Goal: Transaction & Acquisition: Purchase product/service

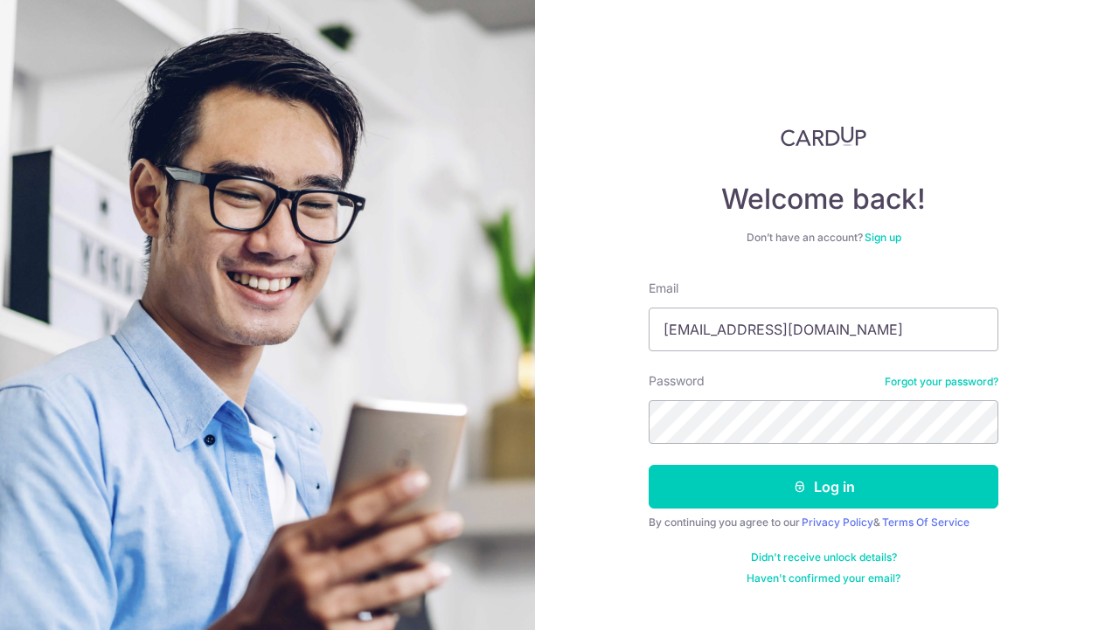
type input "[EMAIL_ADDRESS][DOMAIN_NAME]"
click at [649, 465] on button "Log in" at bounding box center [824, 487] width 350 height 44
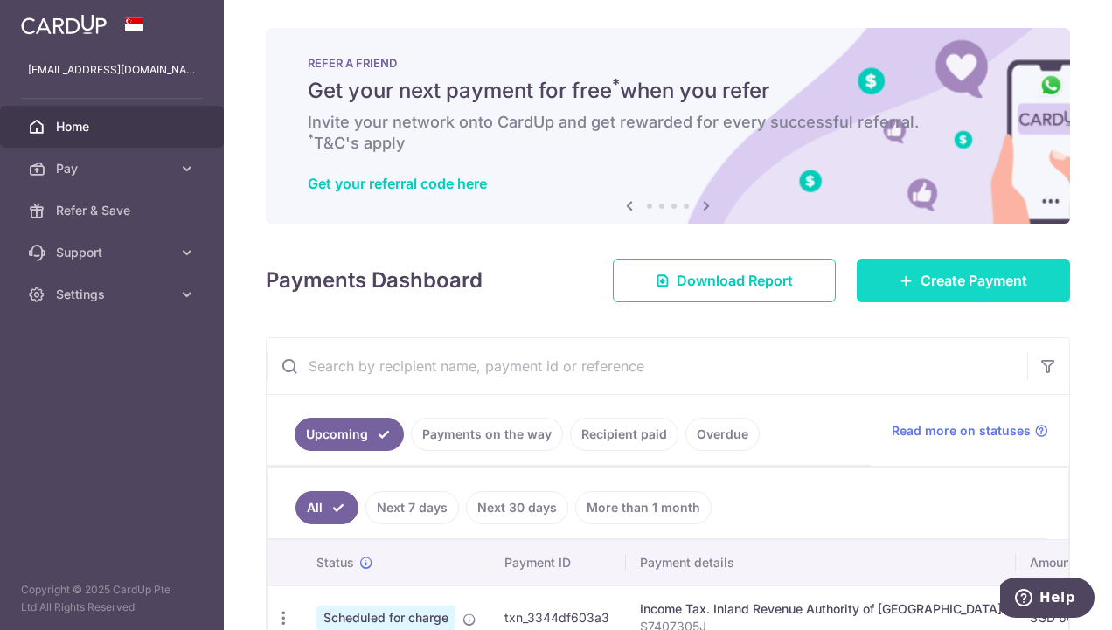
click at [995, 294] on link "Create Payment" at bounding box center [963, 281] width 213 height 44
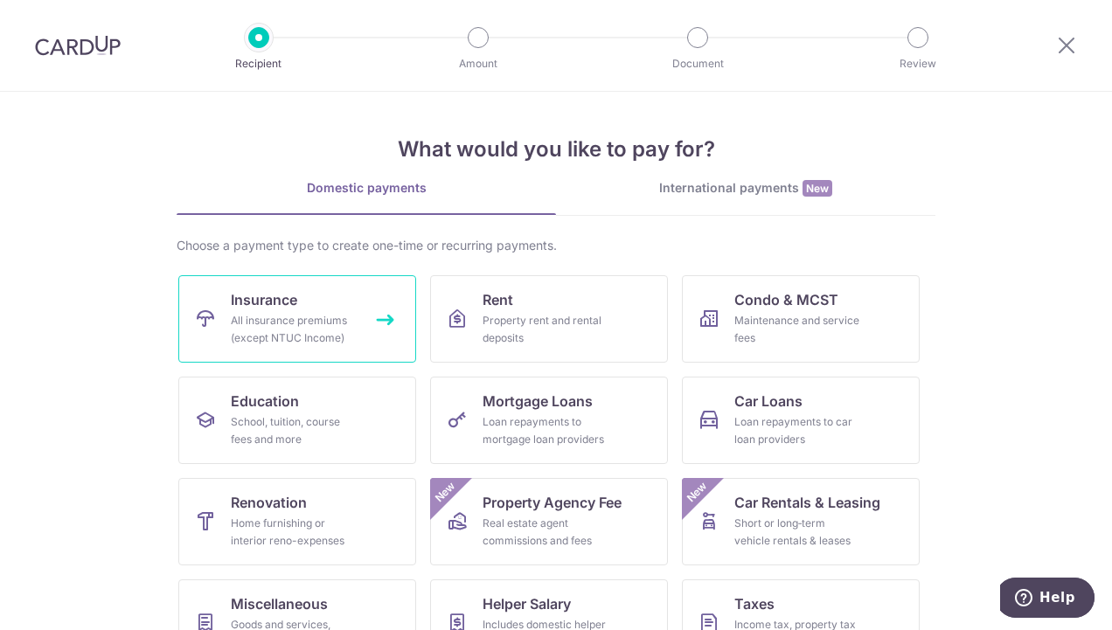
click at [318, 330] on div "All insurance premiums (except NTUC Income)" at bounding box center [294, 329] width 126 height 35
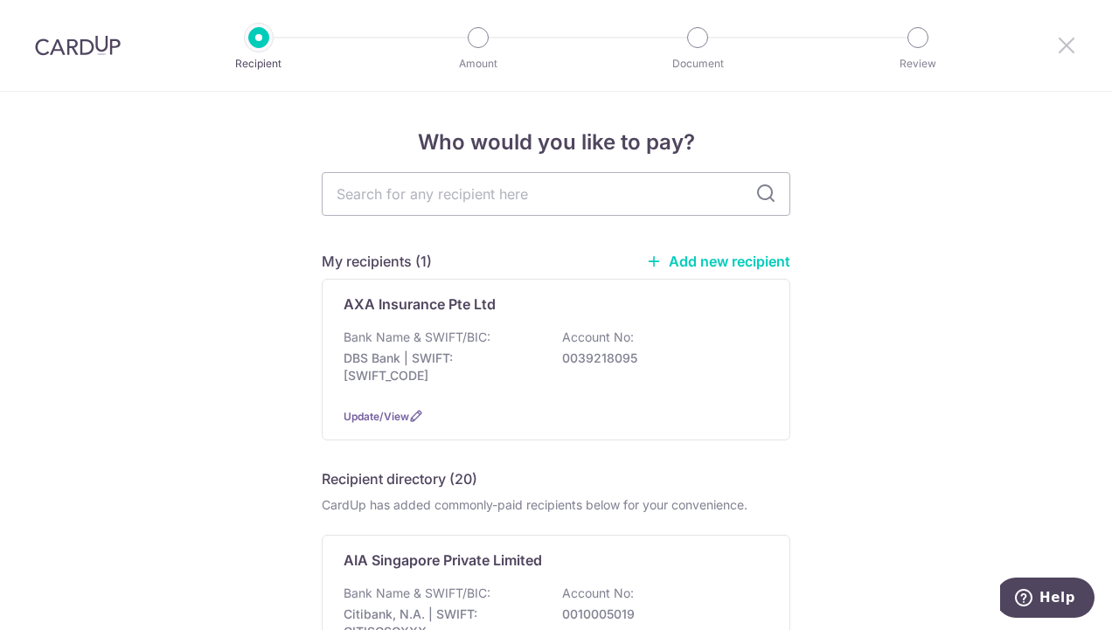
click at [1065, 44] on icon at bounding box center [1066, 45] width 21 height 22
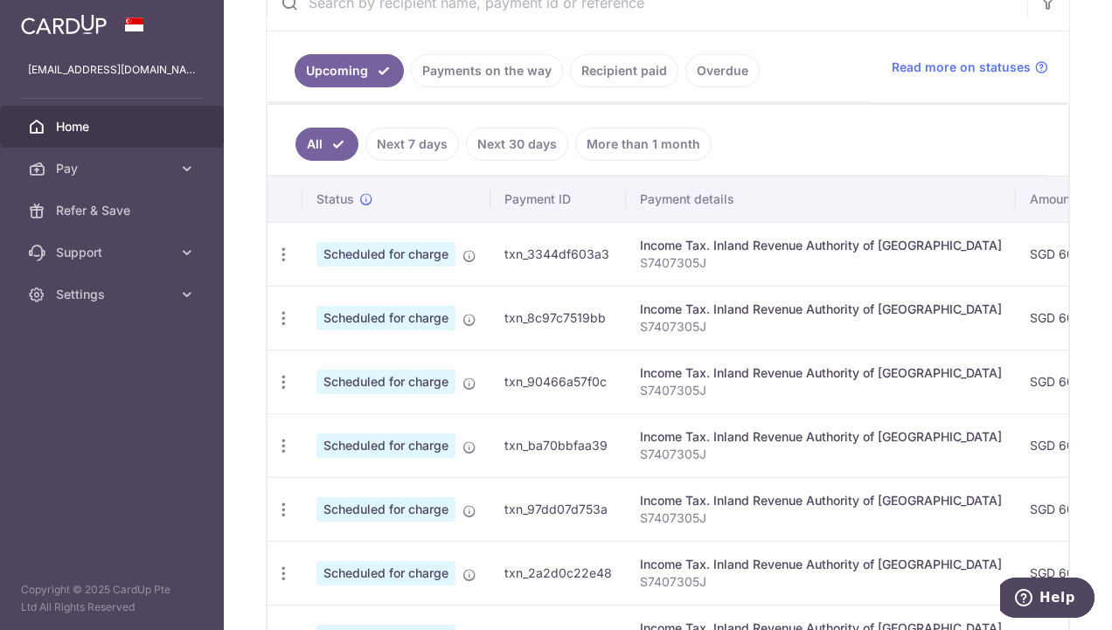
scroll to position [118, 0]
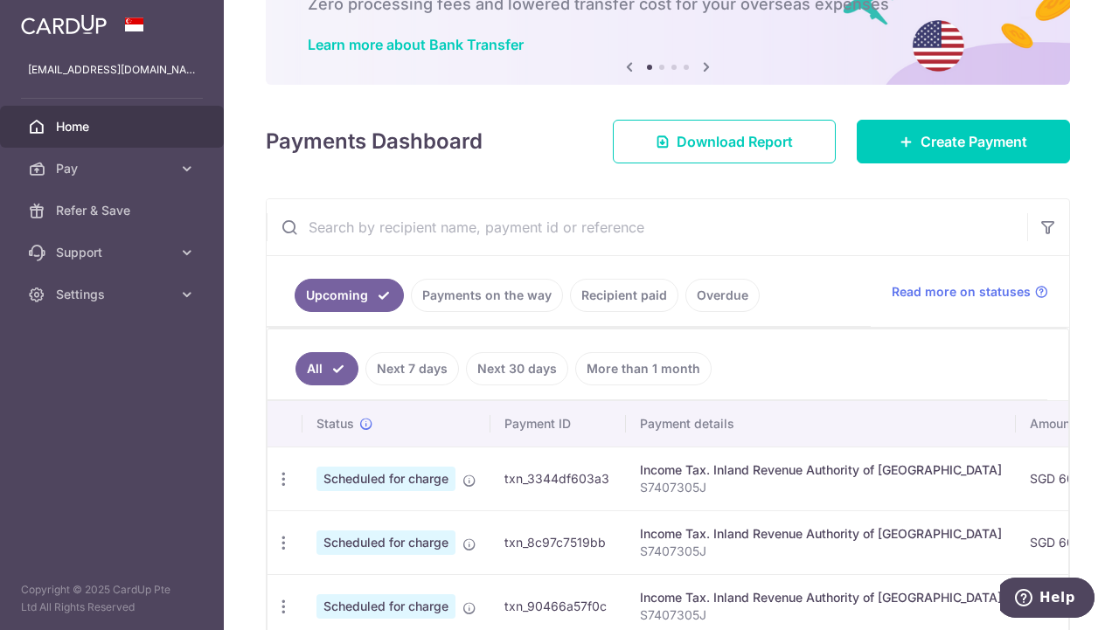
click at [643, 292] on link "Recipient paid" at bounding box center [624, 295] width 108 height 33
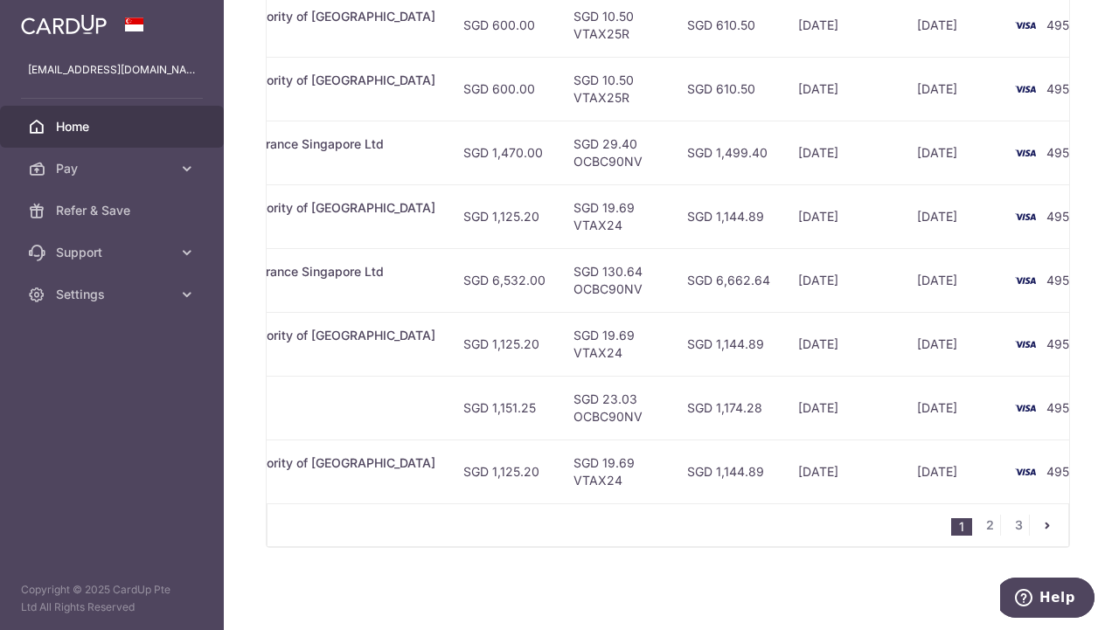
scroll to position [0, 532]
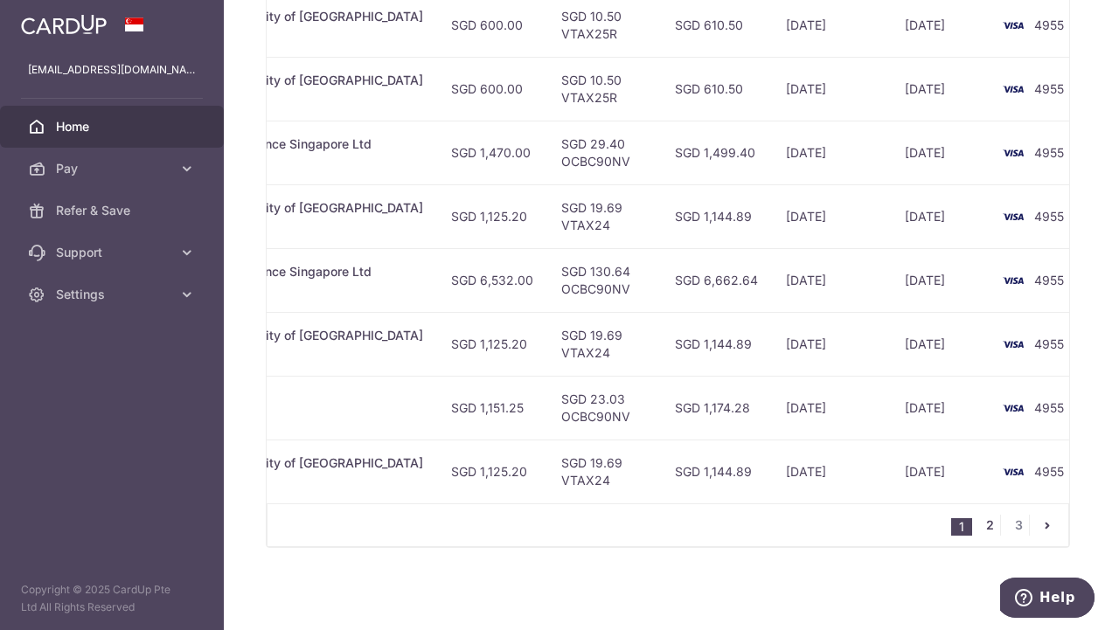
click at [986, 531] on link "2" at bounding box center [989, 525] width 21 height 21
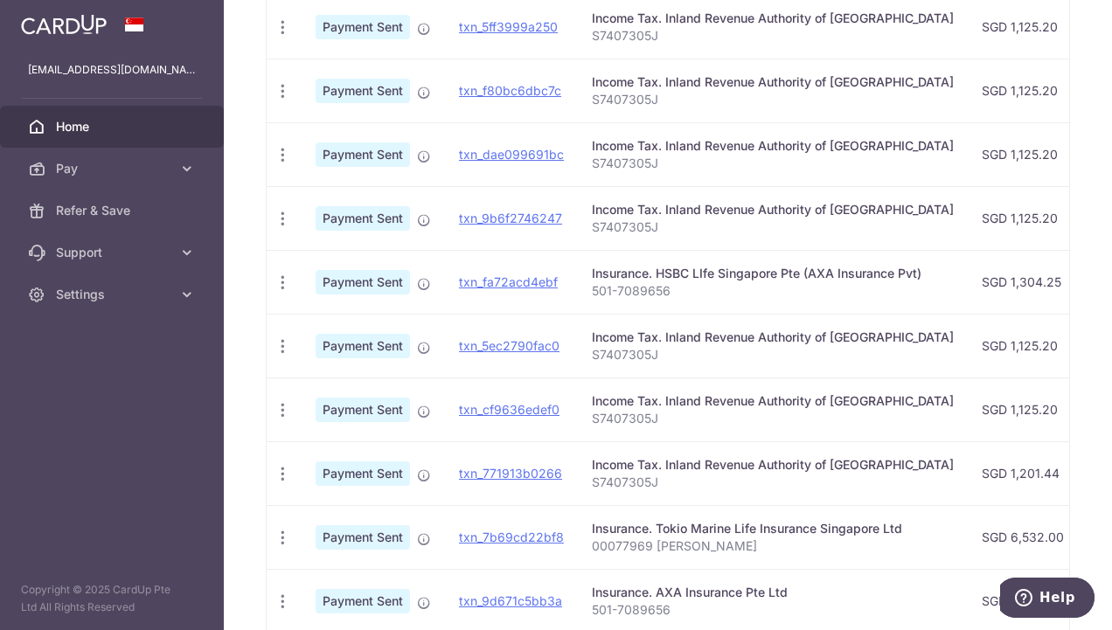
scroll to position [578, 0]
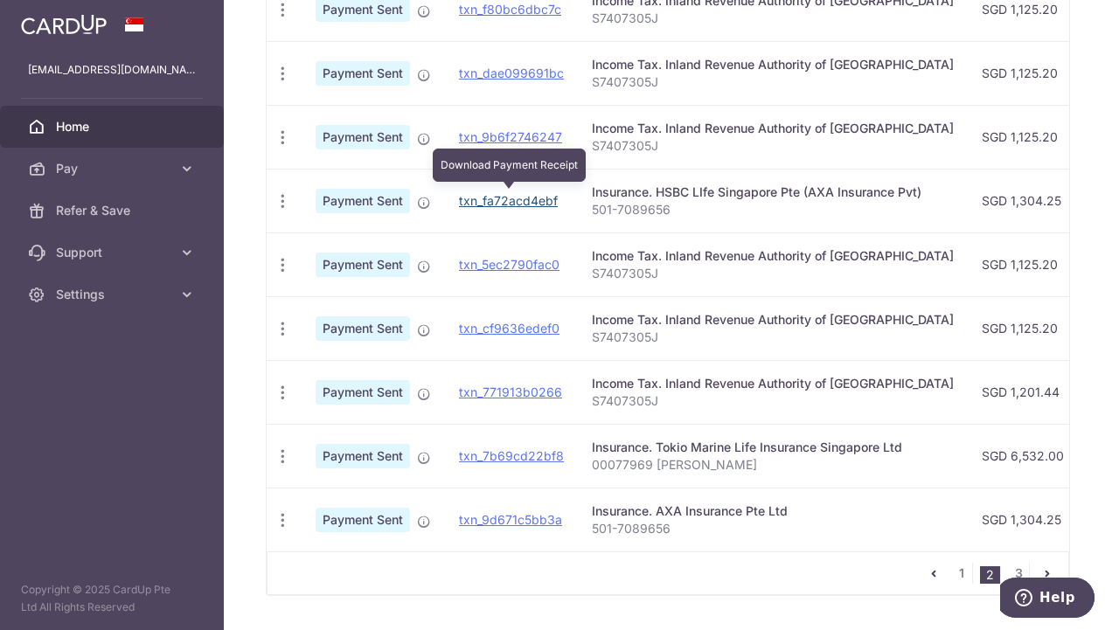
click at [475, 193] on link "txn_fa72acd4ebf" at bounding box center [508, 200] width 99 height 15
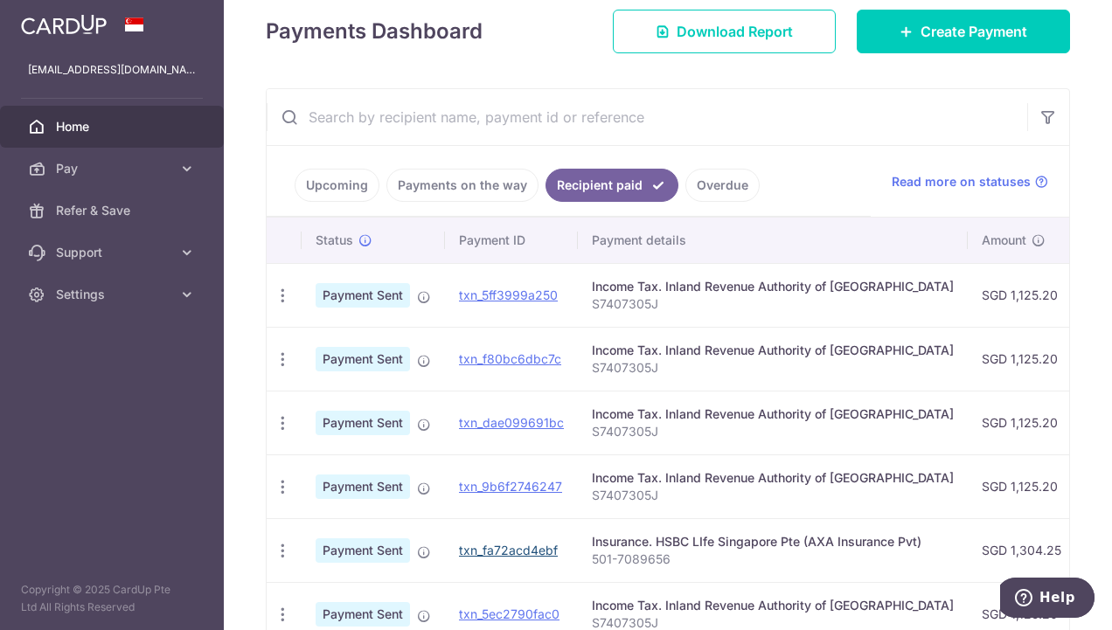
scroll to position [0, 0]
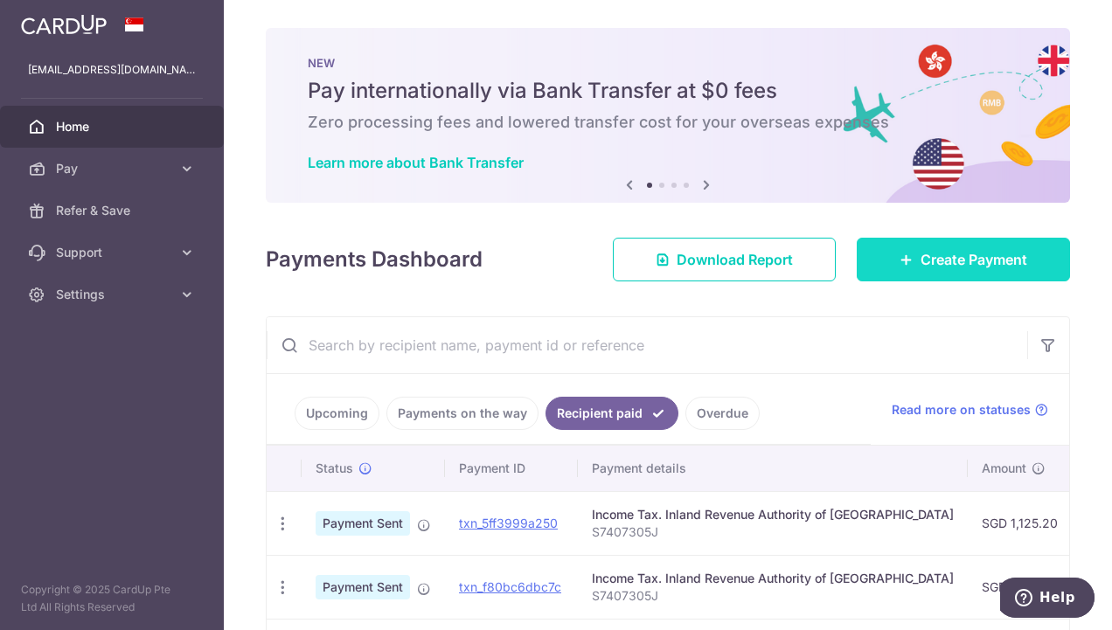
click at [956, 249] on span "Create Payment" at bounding box center [973, 259] width 107 height 21
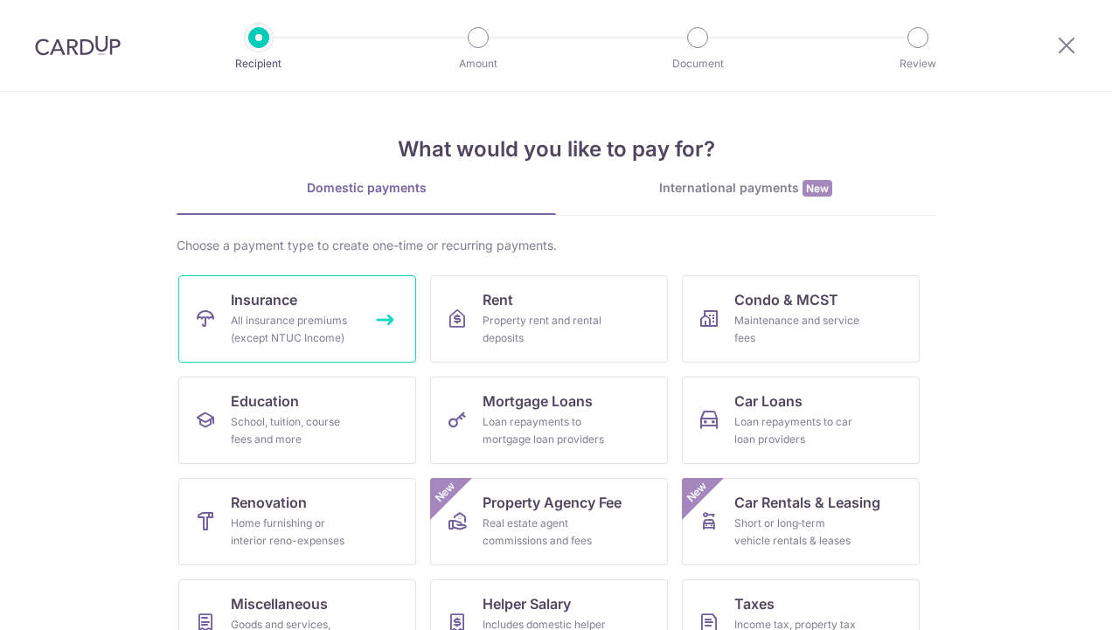
click at [232, 312] on div "All insurance premiums (except NTUC Income)" at bounding box center [294, 329] width 126 height 35
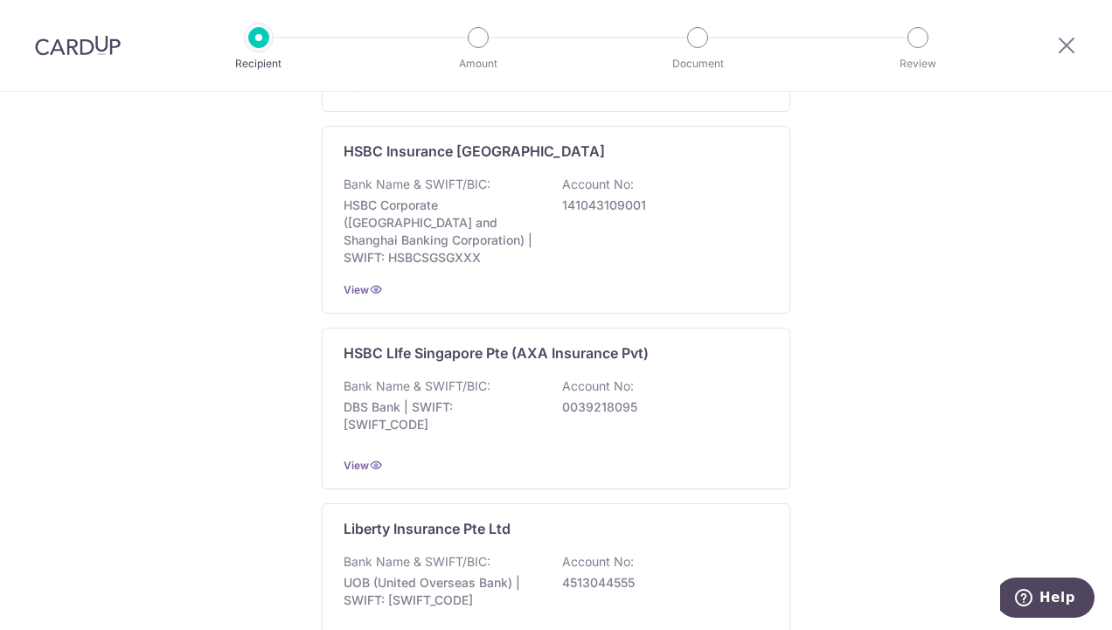
scroll to position [1311, 0]
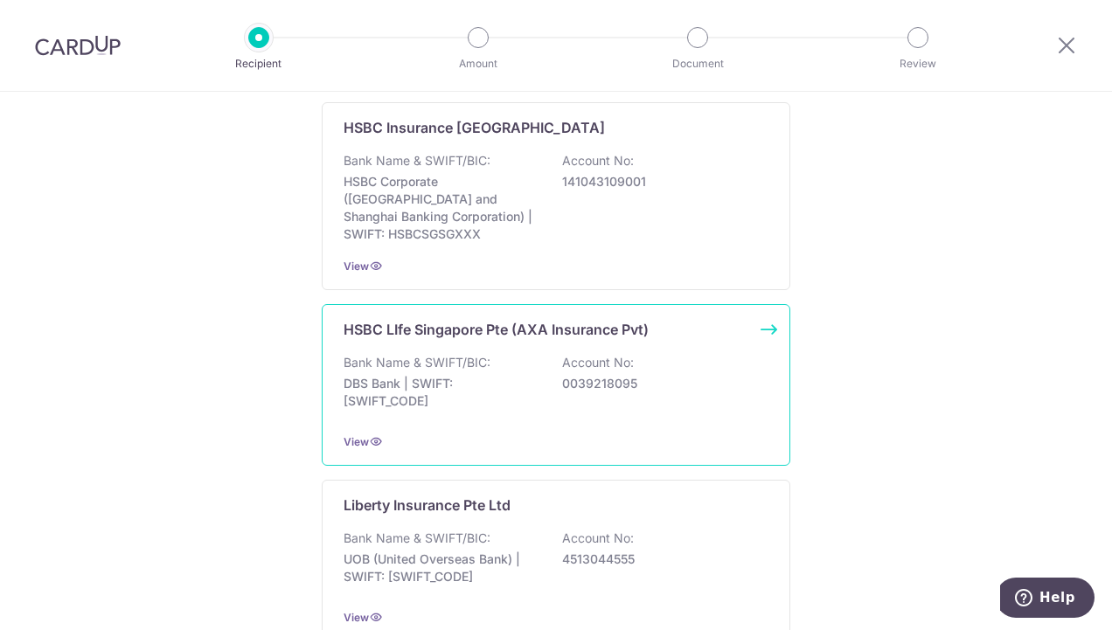
click at [702, 375] on p "0039218095" at bounding box center [660, 383] width 196 height 17
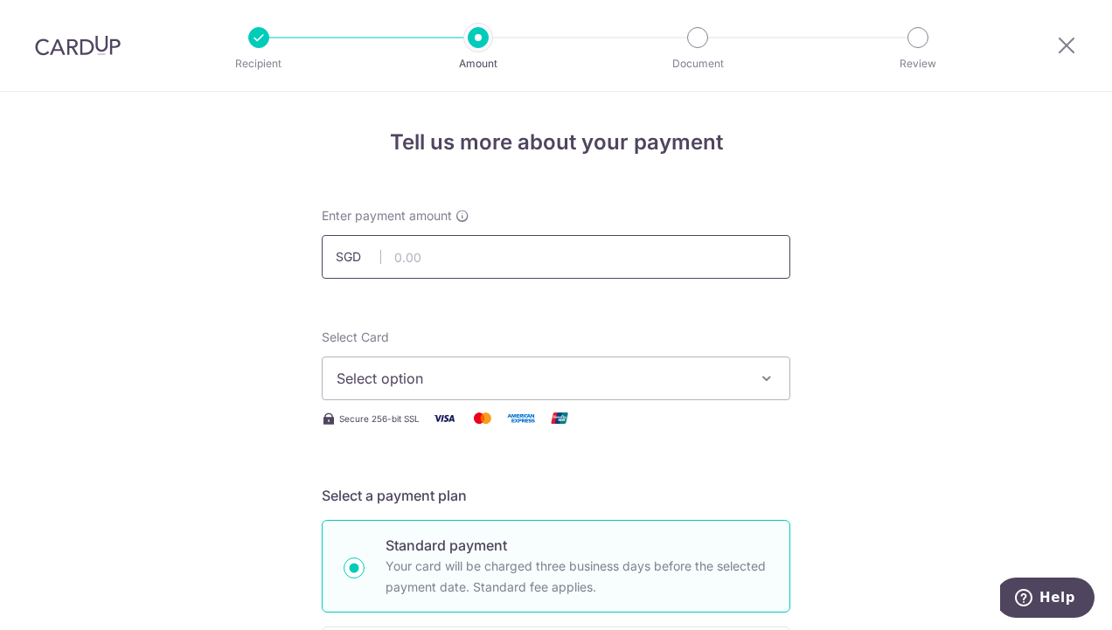
click at [531, 255] on input "text" at bounding box center [556, 257] width 468 height 44
type input "1,304.25"
click at [545, 374] on span "Select option" at bounding box center [540, 378] width 407 height 21
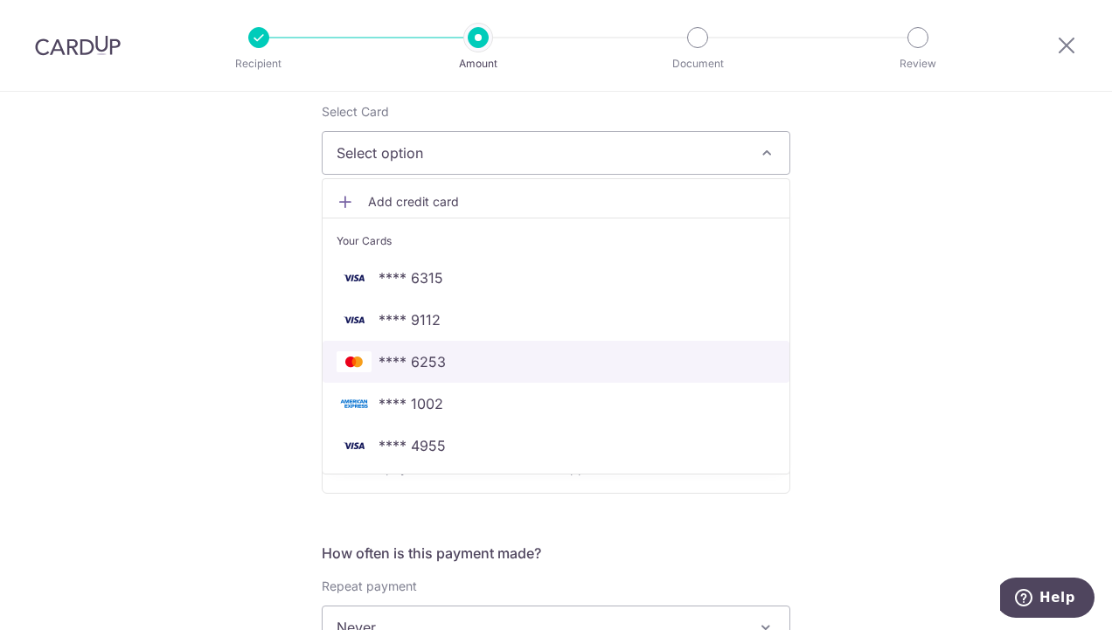
scroll to position [262, 0]
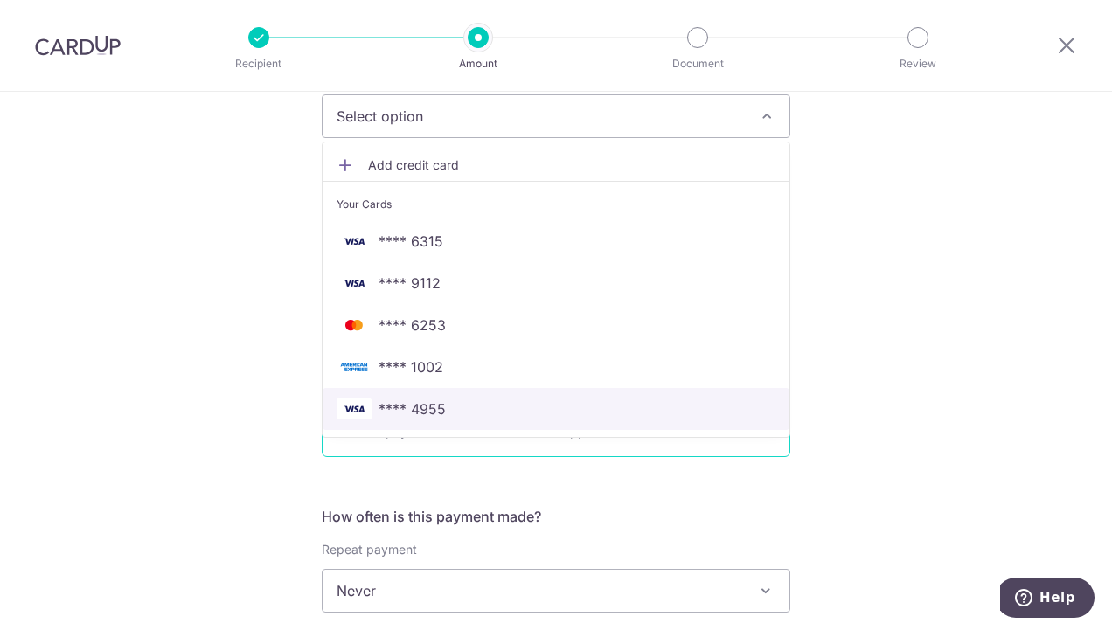
drag, startPoint x: 406, startPoint y: 402, endPoint x: 429, endPoint y: 392, distance: 25.8
click at [406, 402] on span "**** 4955" at bounding box center [411, 409] width 67 height 21
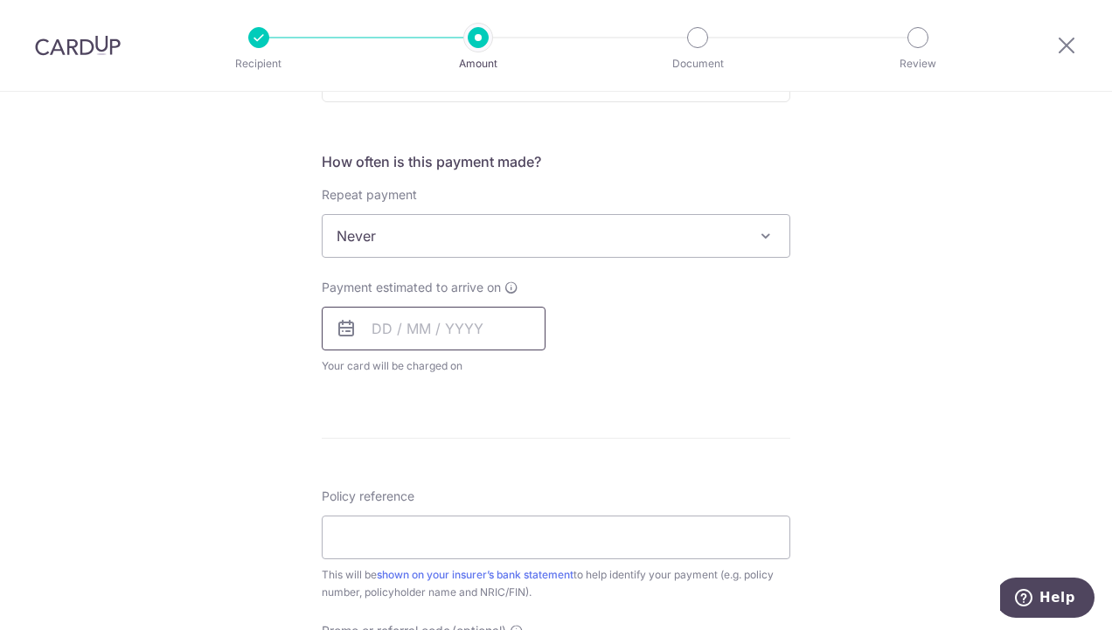
scroll to position [787, 0]
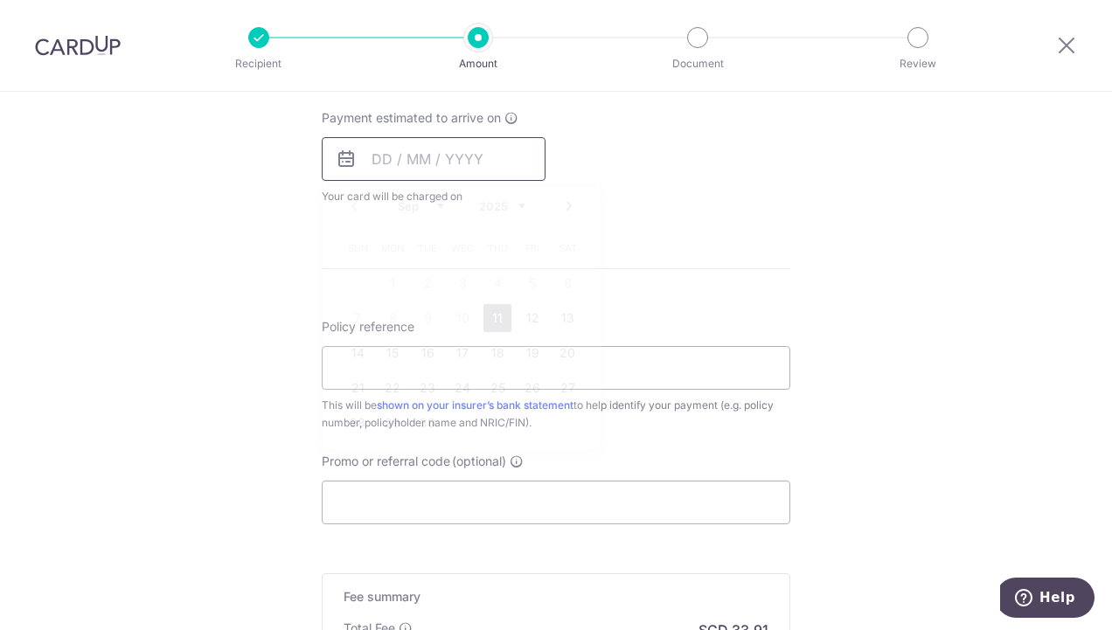
click at [386, 164] on input "text" at bounding box center [434, 159] width 224 height 44
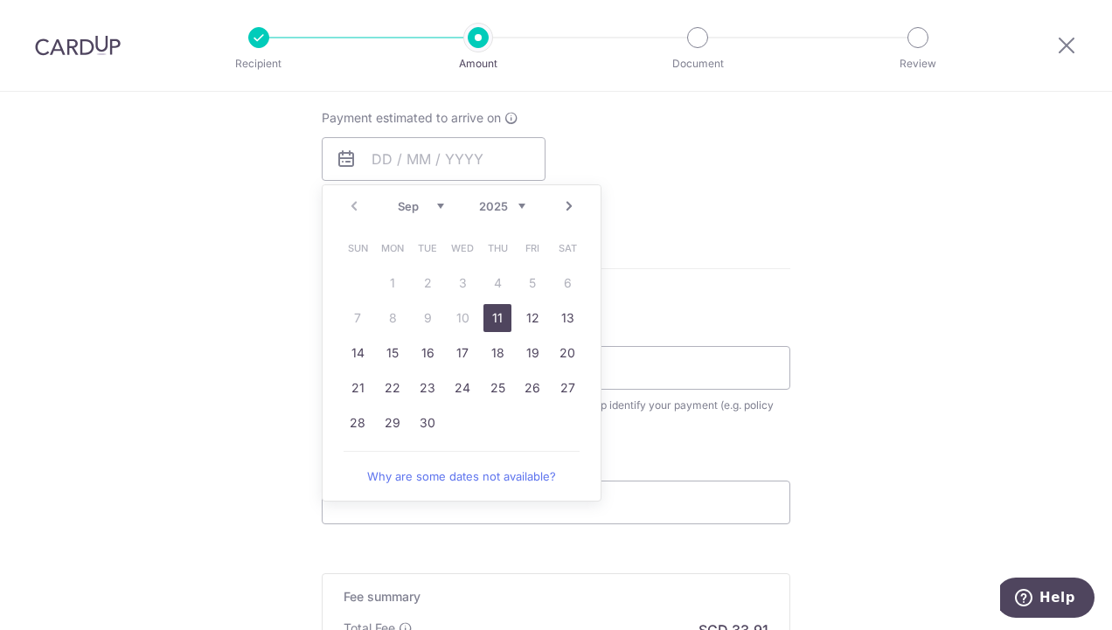
drag, startPoint x: 481, startPoint y: 318, endPoint x: 651, endPoint y: 362, distance: 176.0
click at [483, 318] on link "11" at bounding box center [497, 318] width 28 height 28
type input "11/09/2025"
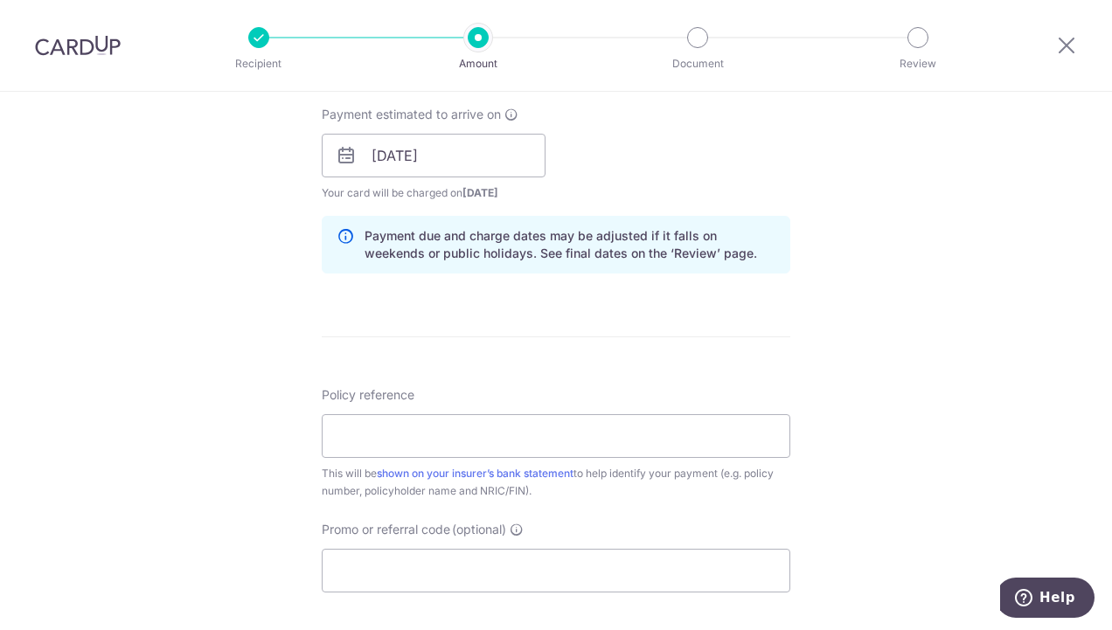
scroll to position [874, 0]
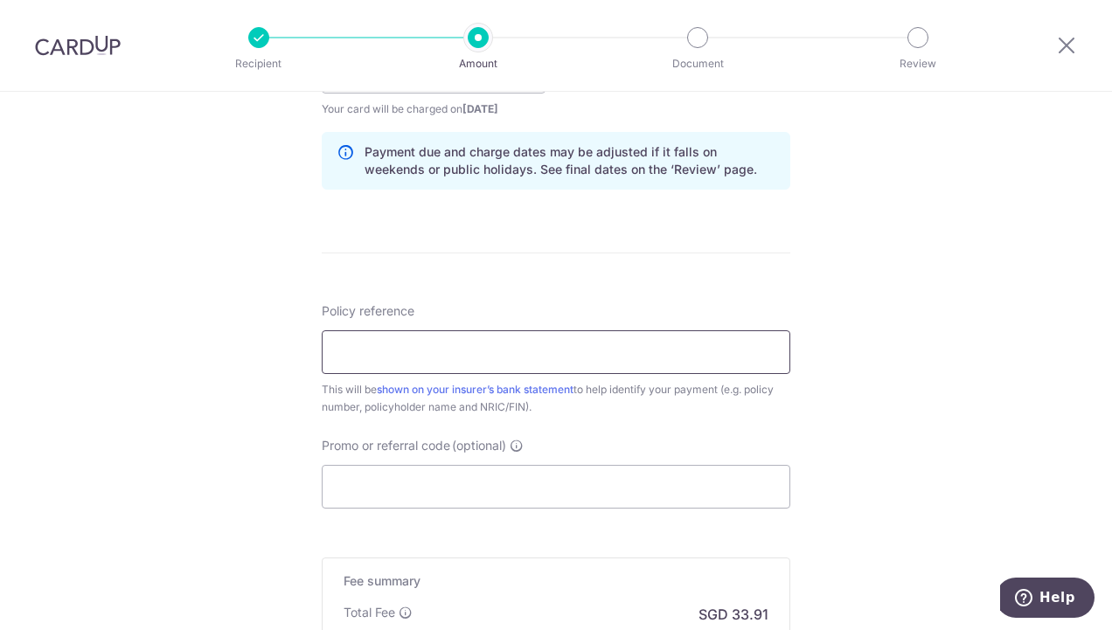
click at [669, 347] on input "Policy reference" at bounding box center [556, 352] width 468 height 44
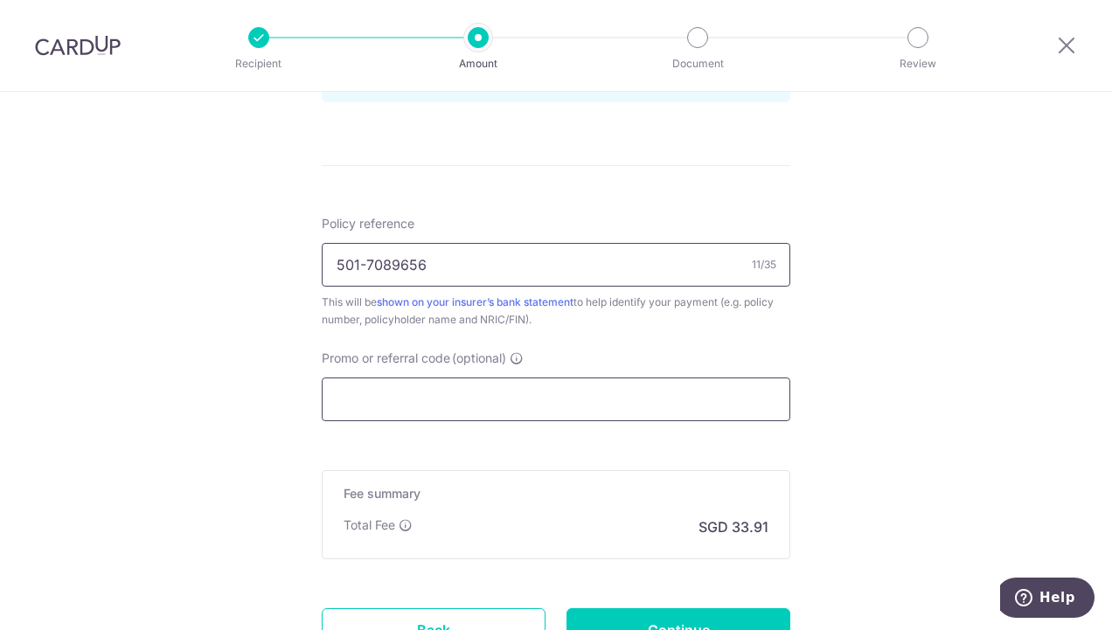
type input "501-7089656"
click at [540, 401] on input "Promo or referral code (optional)" at bounding box center [556, 400] width 468 height 44
click at [474, 399] on input "Promo or referral code (optional)" at bounding box center [556, 400] width 468 height 44
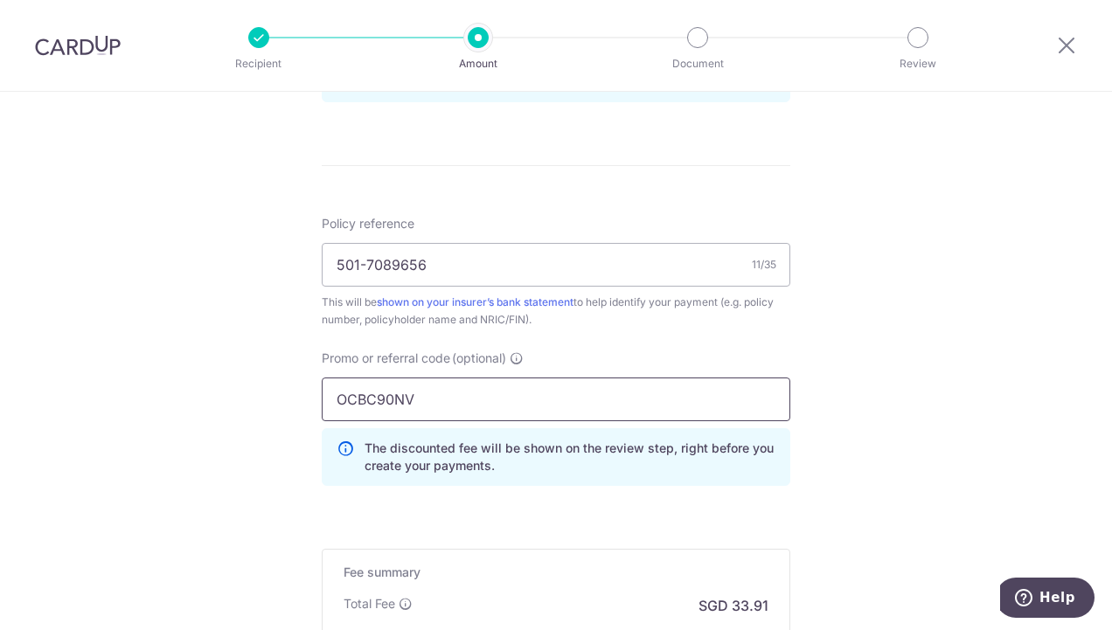
type input "OCBC90NV"
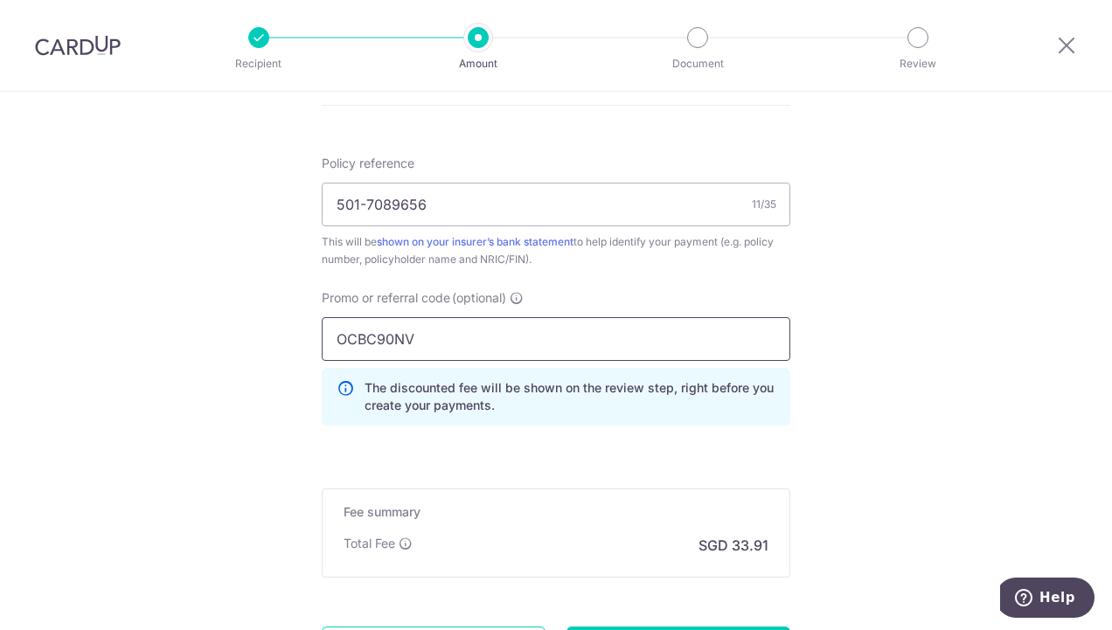
scroll to position [1188, 0]
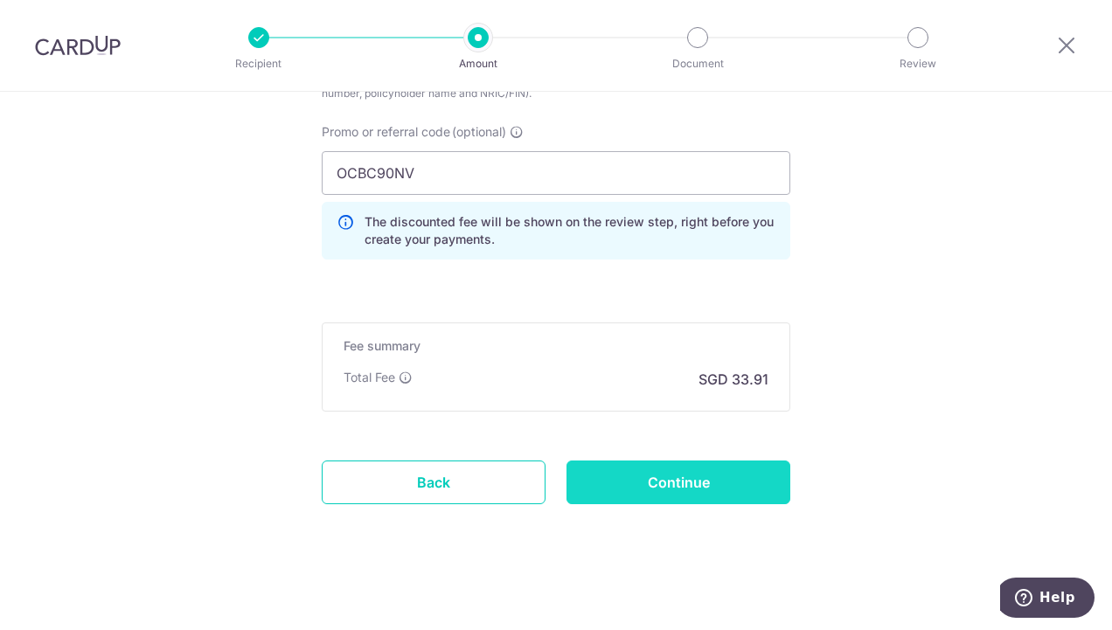
click at [688, 478] on input "Continue" at bounding box center [678, 483] width 224 height 44
type input "Create Schedule"
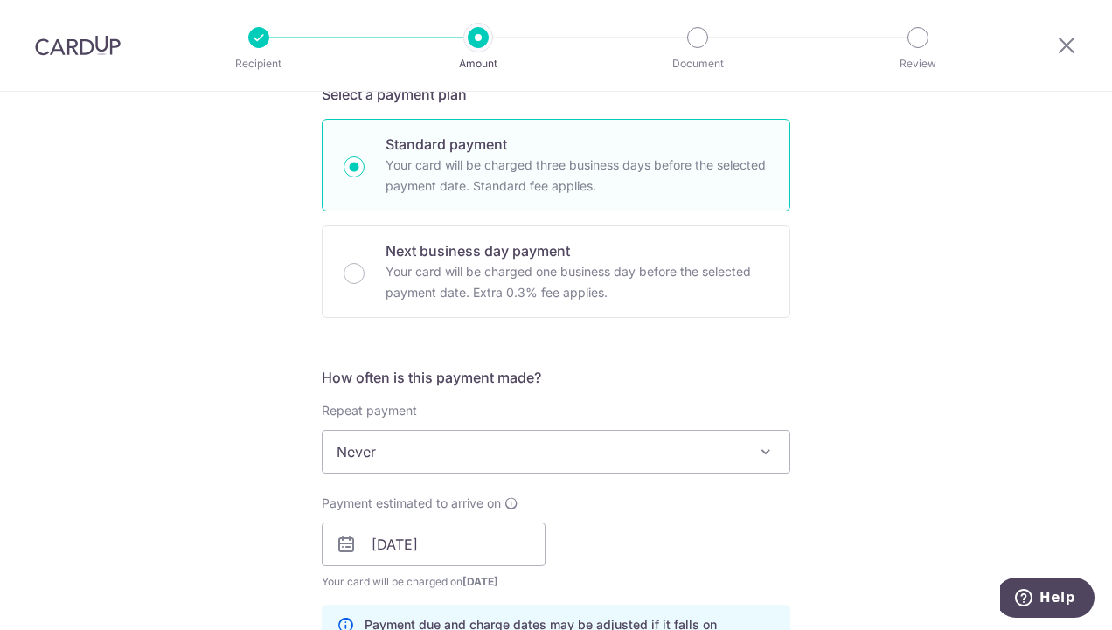
scroll to position [214, 0]
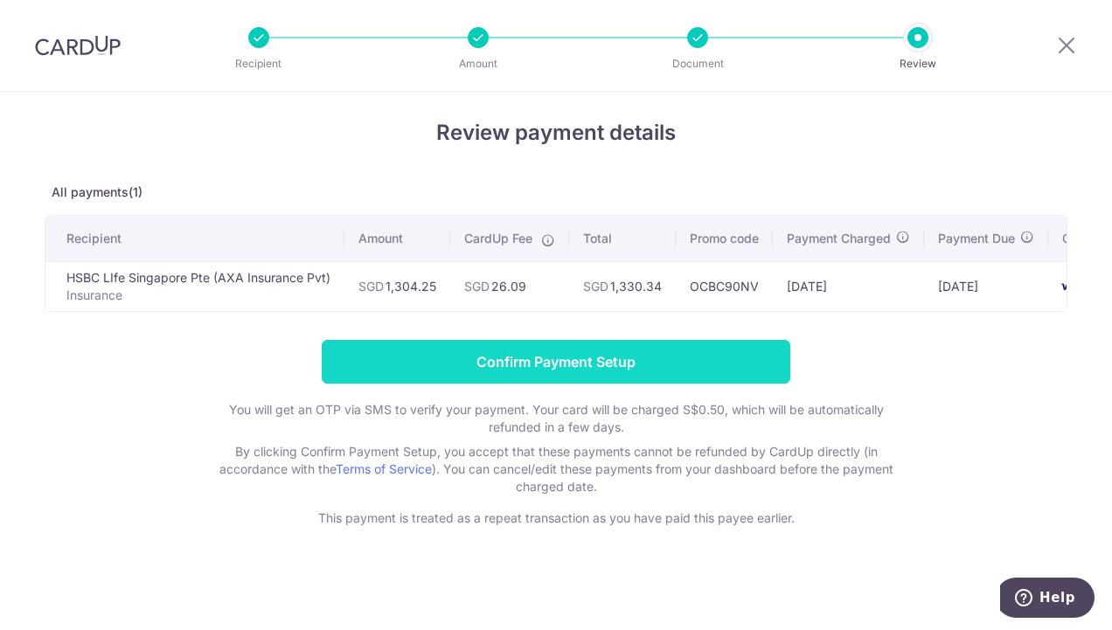
click at [539, 369] on input "Confirm Payment Setup" at bounding box center [556, 362] width 468 height 44
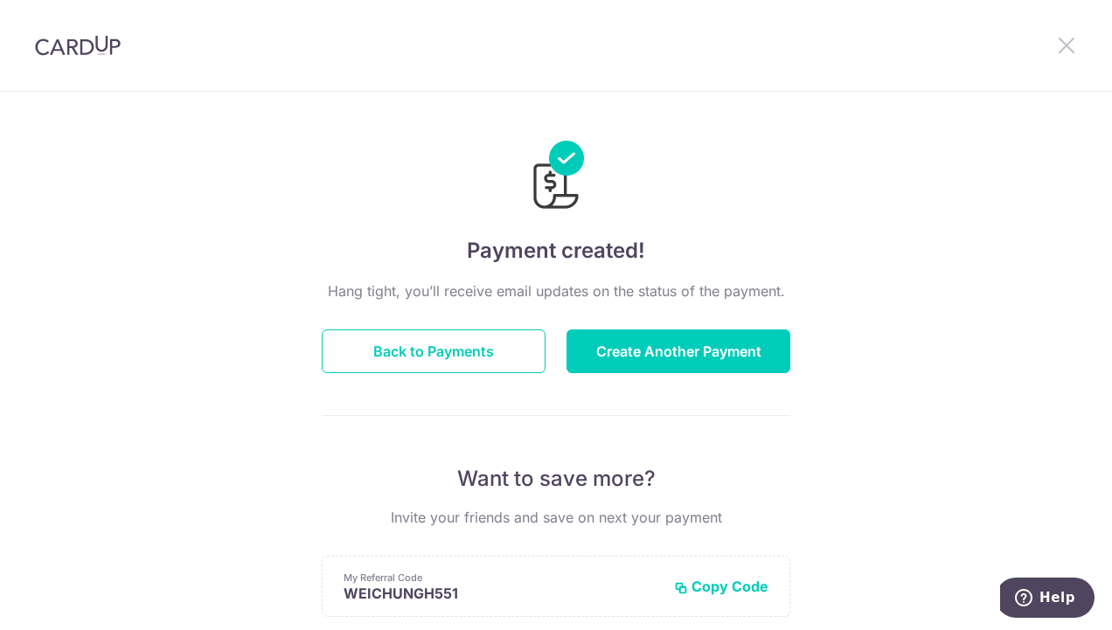
click at [1067, 49] on icon at bounding box center [1066, 45] width 21 height 22
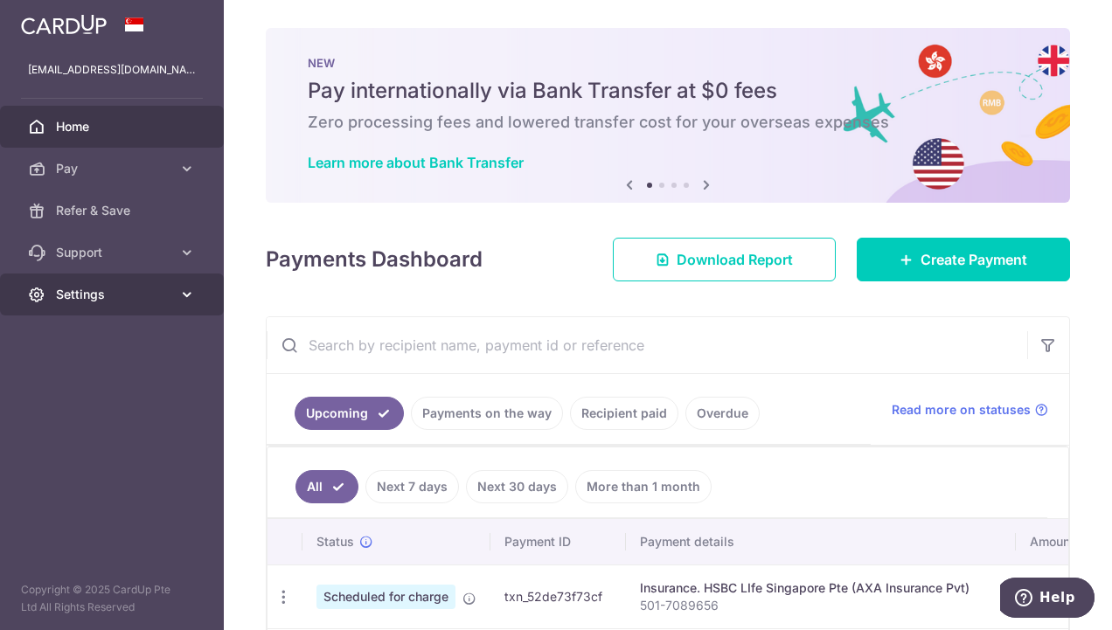
click at [182, 301] on icon at bounding box center [186, 294] width 17 height 17
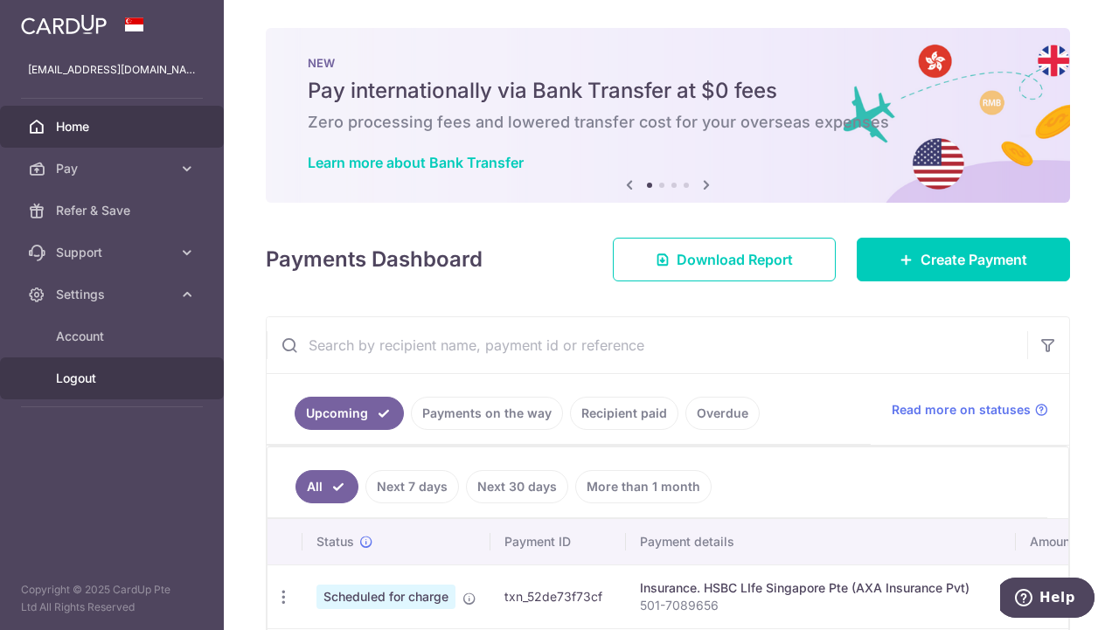
click at [93, 386] on link "Logout" at bounding box center [112, 378] width 224 height 42
